Goal: Transaction & Acquisition: Purchase product/service

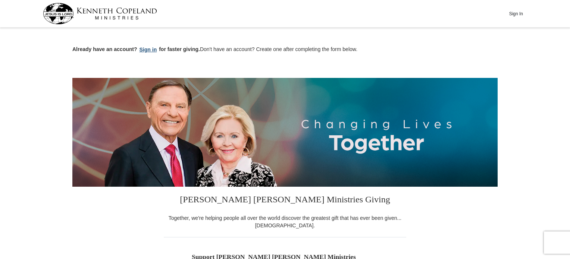
click at [151, 47] on button "Sign in" at bounding box center [148, 50] width 22 height 9
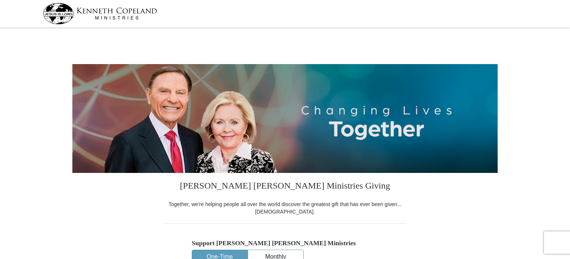
select select "IN"
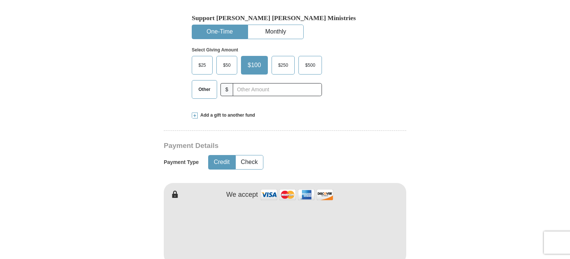
scroll to position [225, 0]
click at [253, 162] on button "Check" at bounding box center [249, 163] width 27 height 14
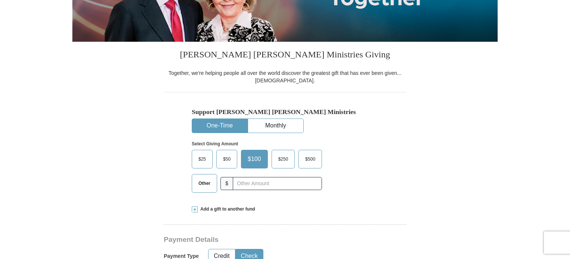
scroll to position [0, 0]
